Goal: Transaction & Acquisition: Purchase product/service

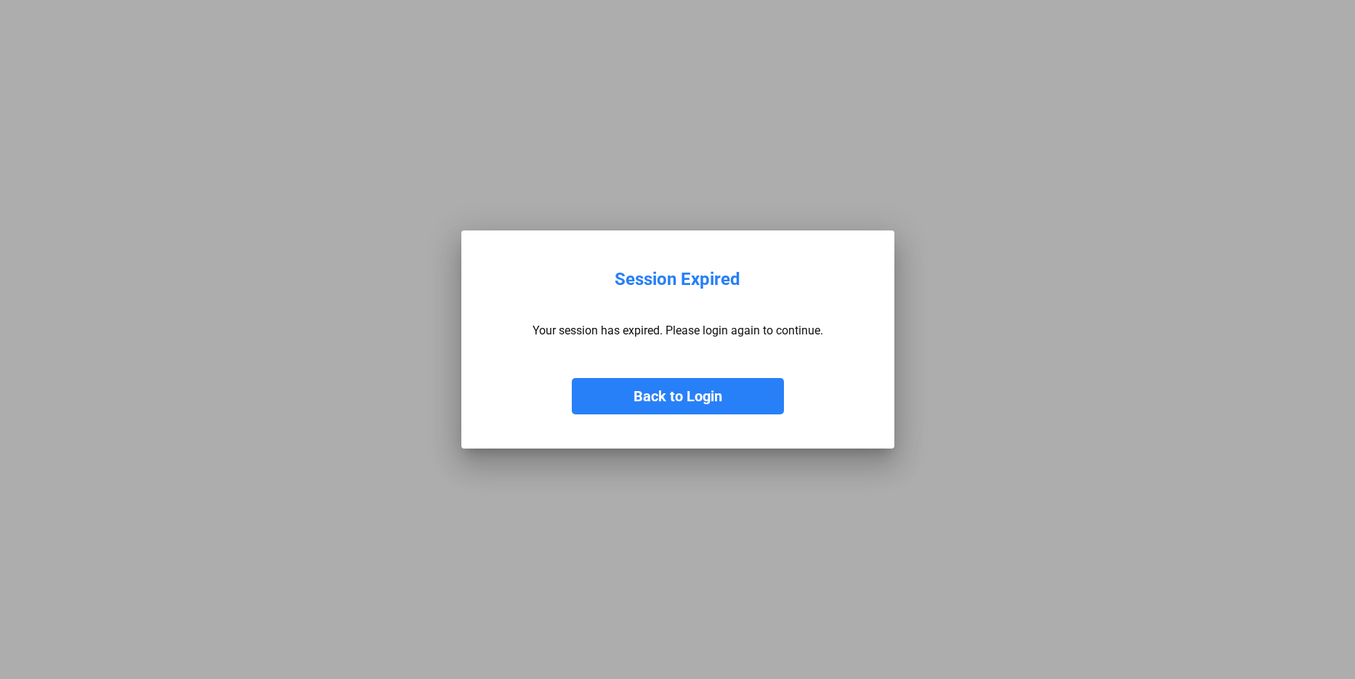
click at [705, 404] on button "Back to Login" at bounding box center [678, 396] width 212 height 36
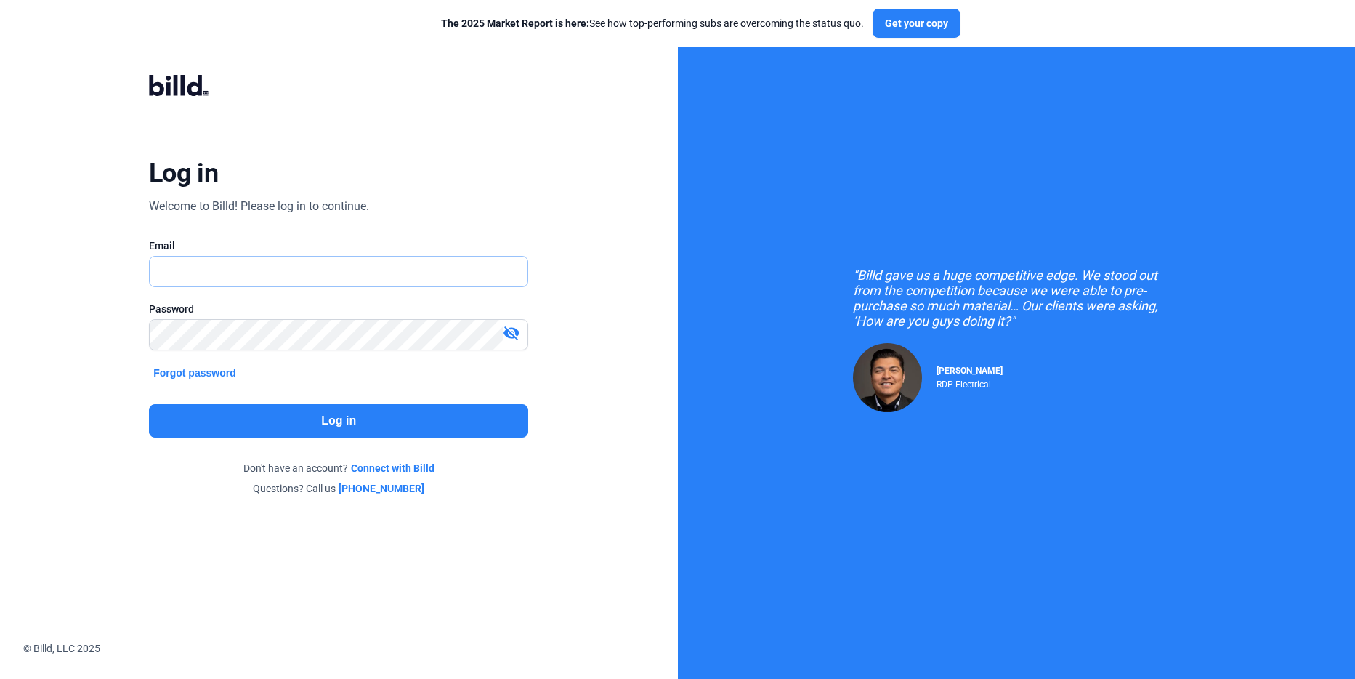
click at [269, 274] on input "text" at bounding box center [339, 271] width 378 height 30
type input "[PERSON_NAME][EMAIL_ADDRESS][DOMAIN_NAME]"
click at [219, 407] on button "Log in" at bounding box center [338, 420] width 379 height 33
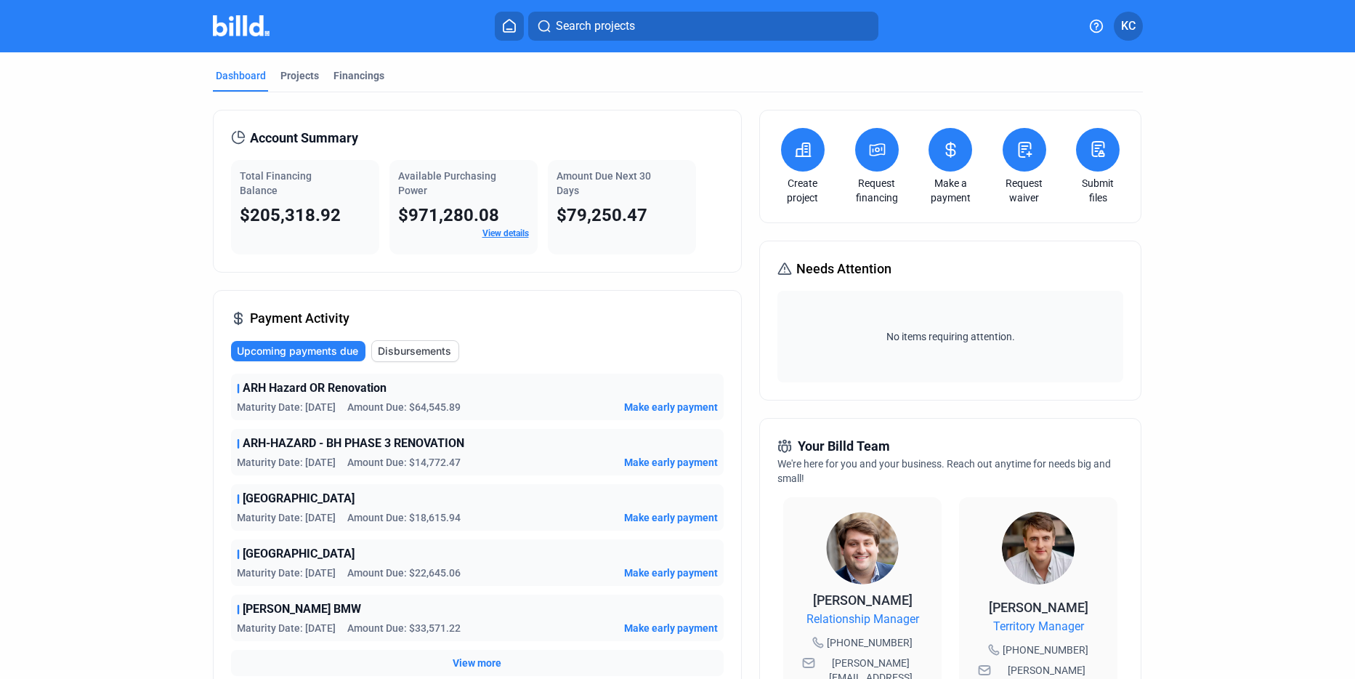
click at [679, 405] on span "Make early payment" at bounding box center [671, 407] width 94 height 15
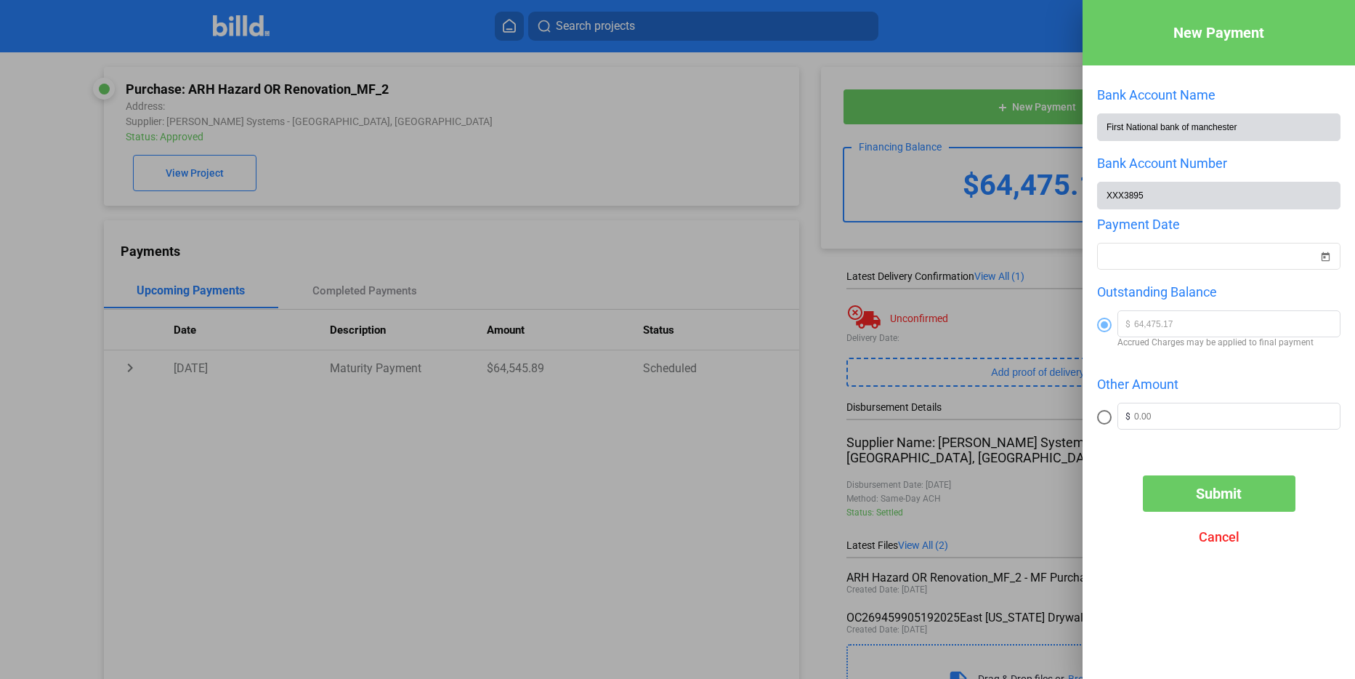
click at [965, 53] on div at bounding box center [677, 339] width 1355 height 679
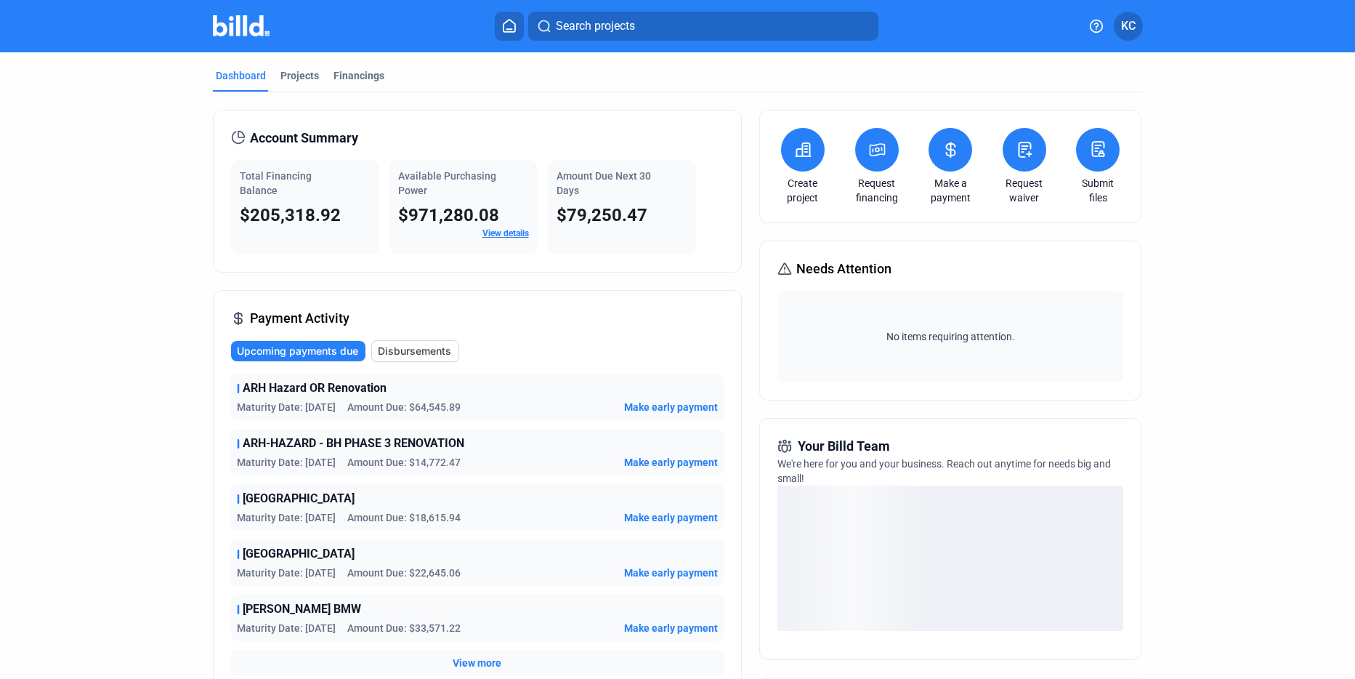
click at [670, 401] on span "Make early payment" at bounding box center [671, 407] width 94 height 15
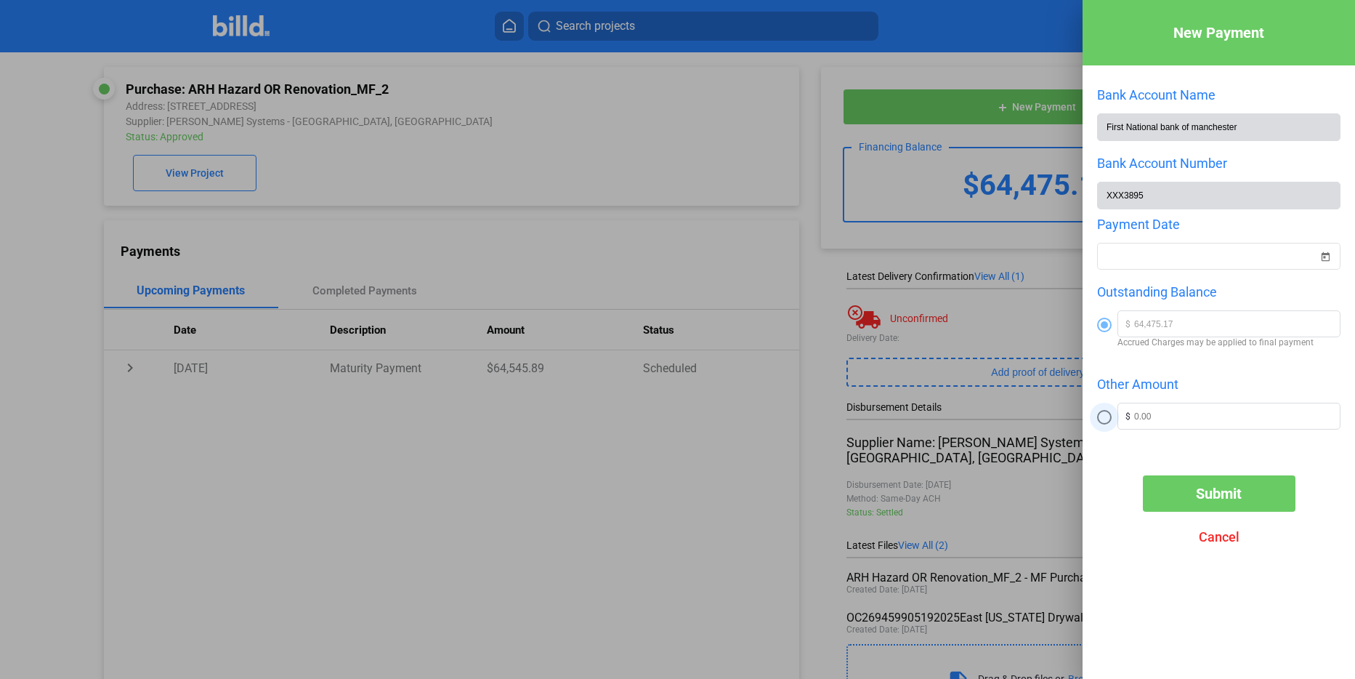
drag, startPoint x: 1104, startPoint y: 419, endPoint x: 1125, endPoint y: 418, distance: 21.1
click at [1104, 419] on span at bounding box center [1104, 417] width 15 height 15
click at [1104, 419] on input "radio" at bounding box center [1104, 417] width 15 height 15
radio input "true"
click at [1156, 418] on input "text" at bounding box center [1237, 414] width 206 height 22
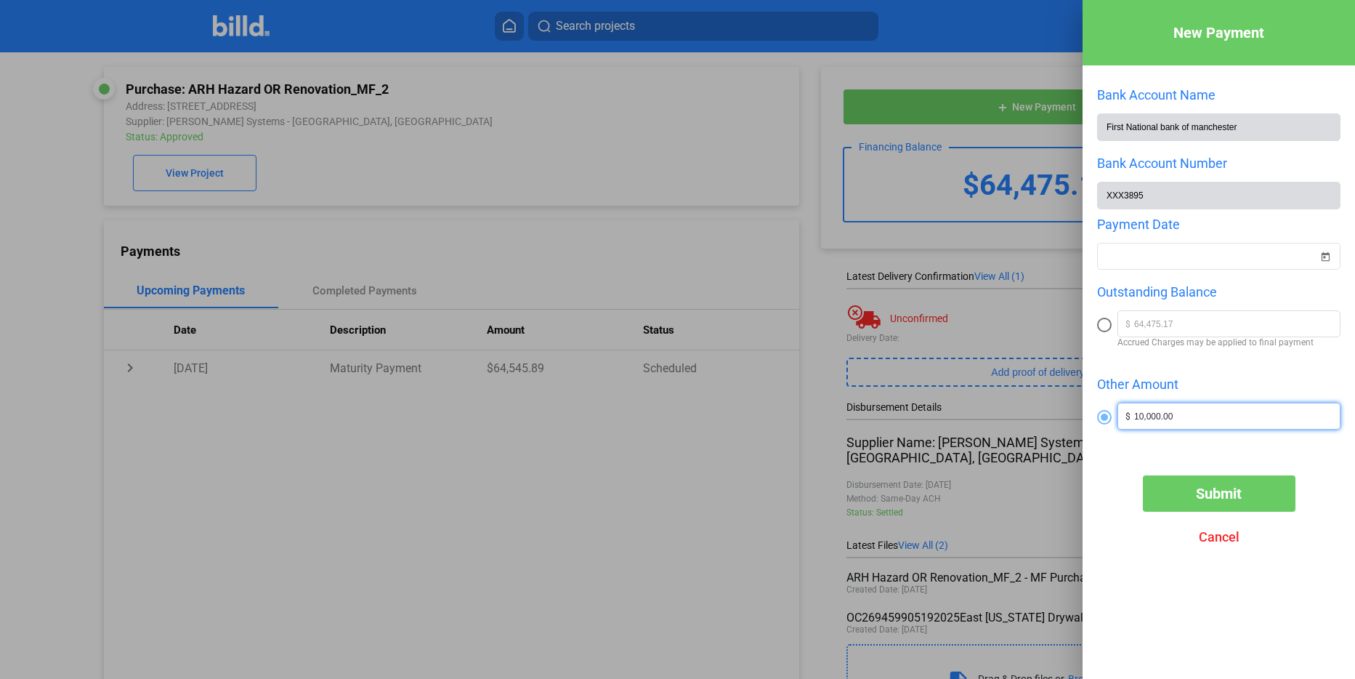
type input "10,000.00"
click at [1222, 541] on span "Cancel" at bounding box center [1219, 536] width 41 height 15
